Goal: Submit feedback/report problem

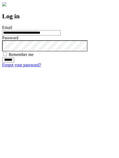
click at [14, 62] on input "******" at bounding box center [8, 59] width 12 height 5
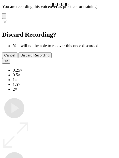
type input "**********"
